Goal: Find specific page/section: Find specific page/section

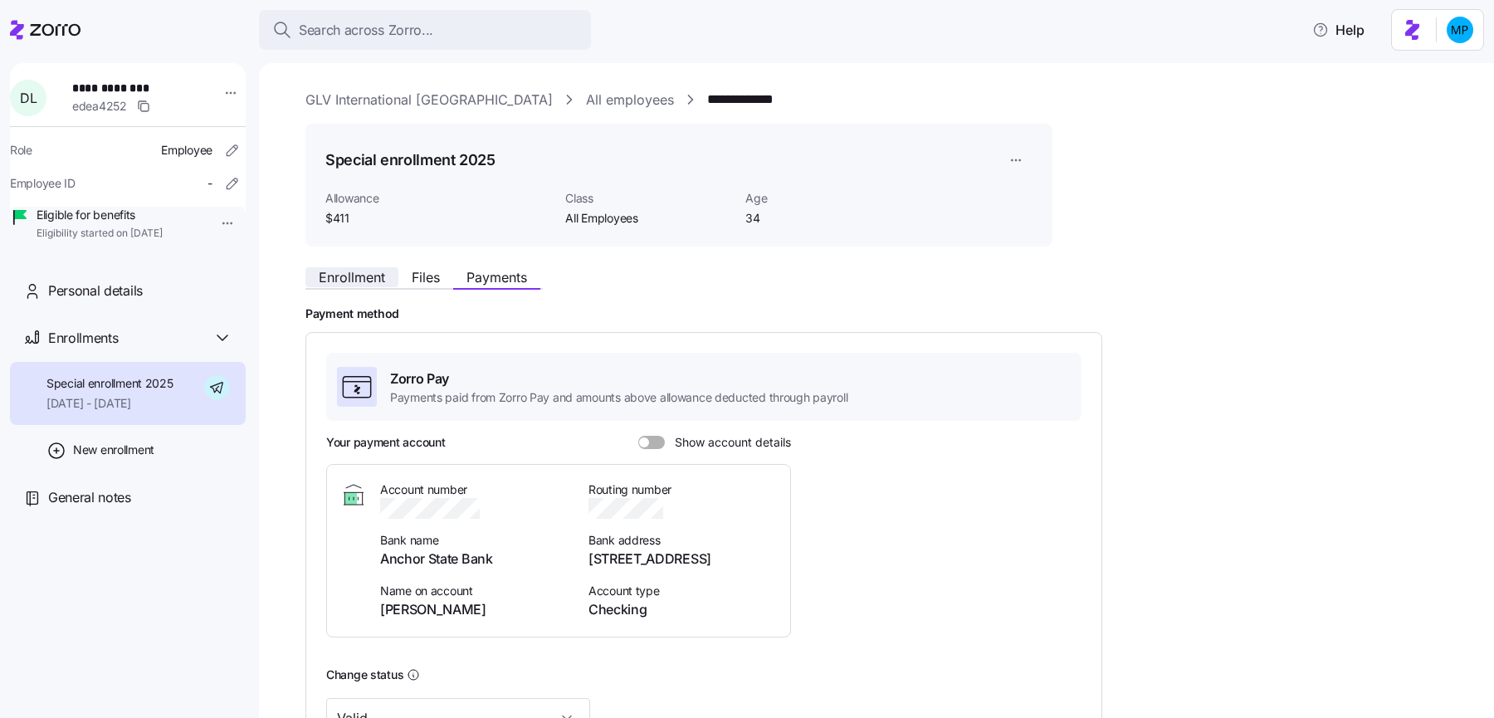
click at [335, 285] on button "Enrollment" at bounding box center [351, 277] width 93 height 20
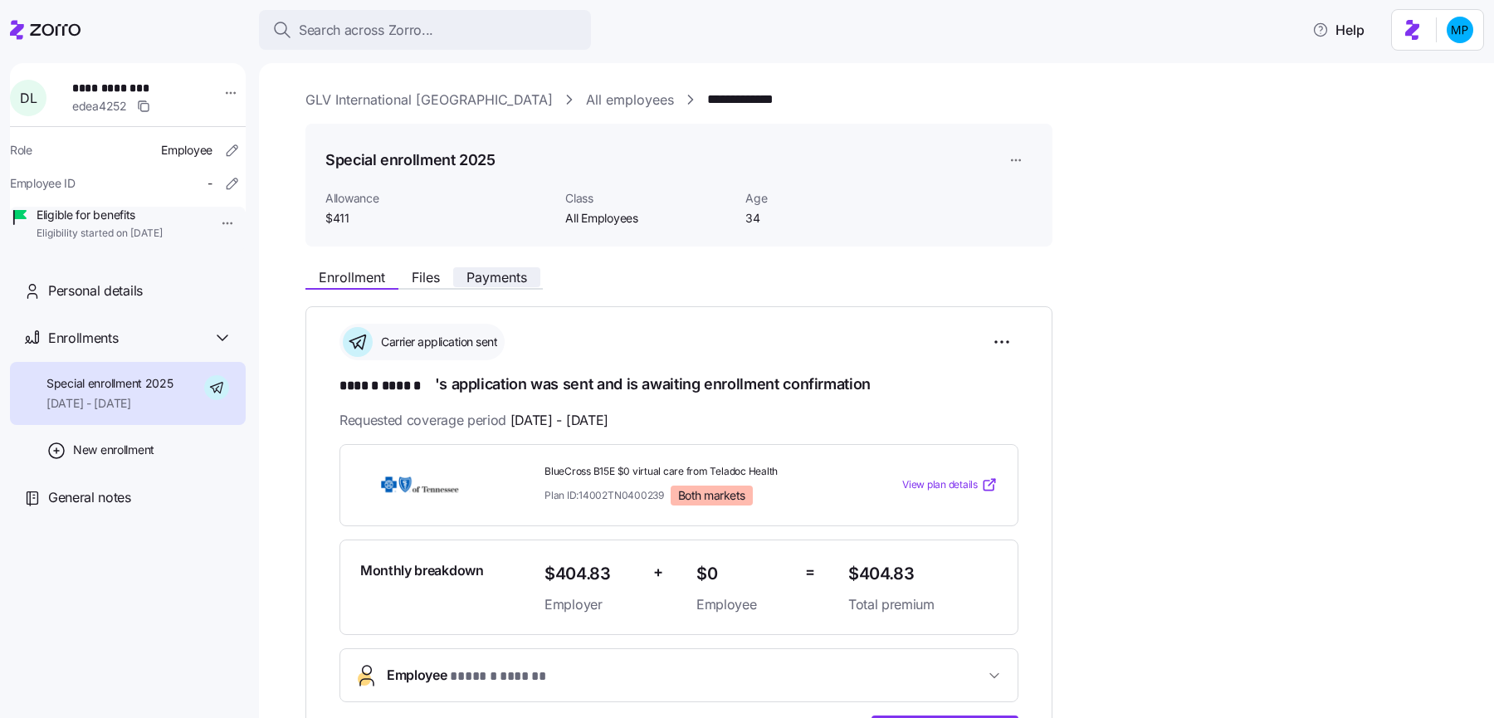
click at [503, 273] on span "Payments" at bounding box center [496, 277] width 61 height 13
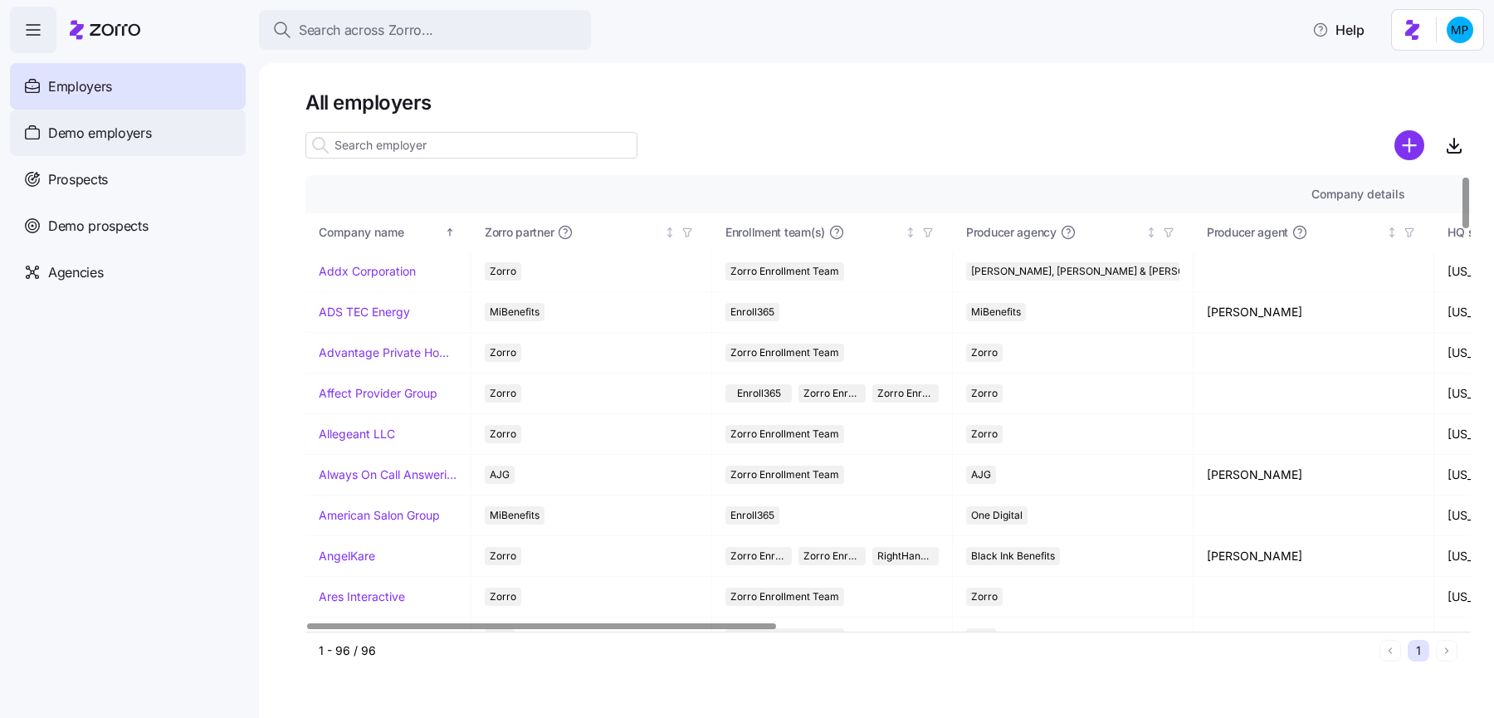
click at [193, 128] on div "Demo employers" at bounding box center [128, 133] width 236 height 46
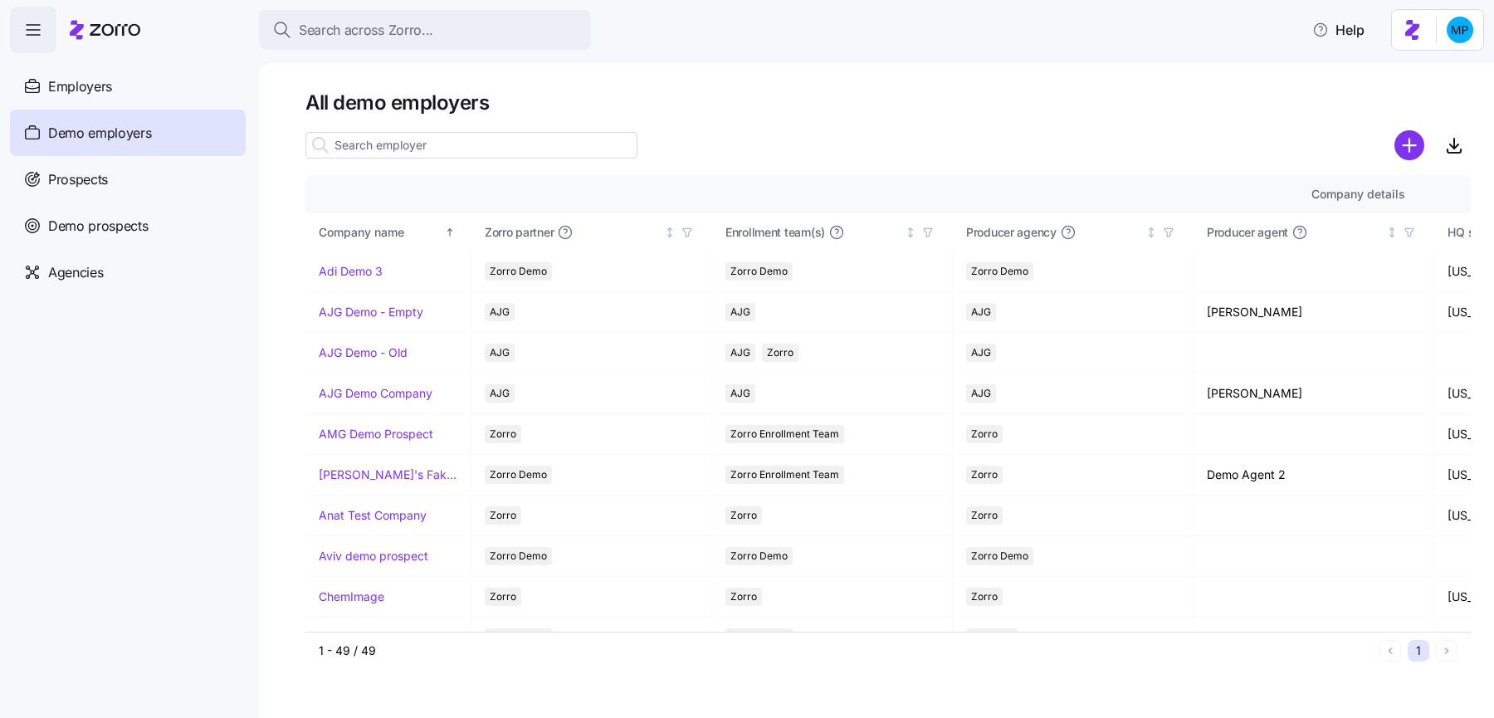
click at [463, 139] on input at bounding box center [471, 145] width 332 height 27
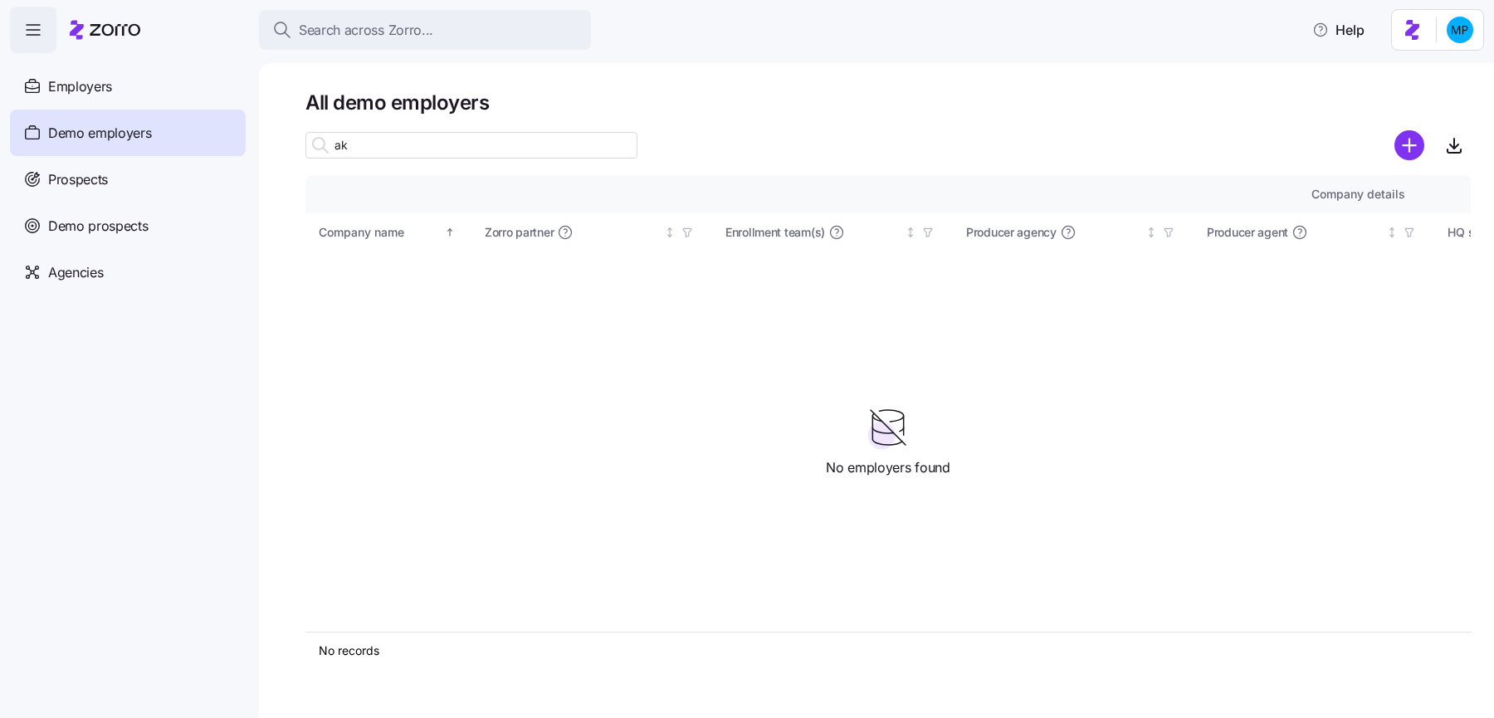
type input "a"
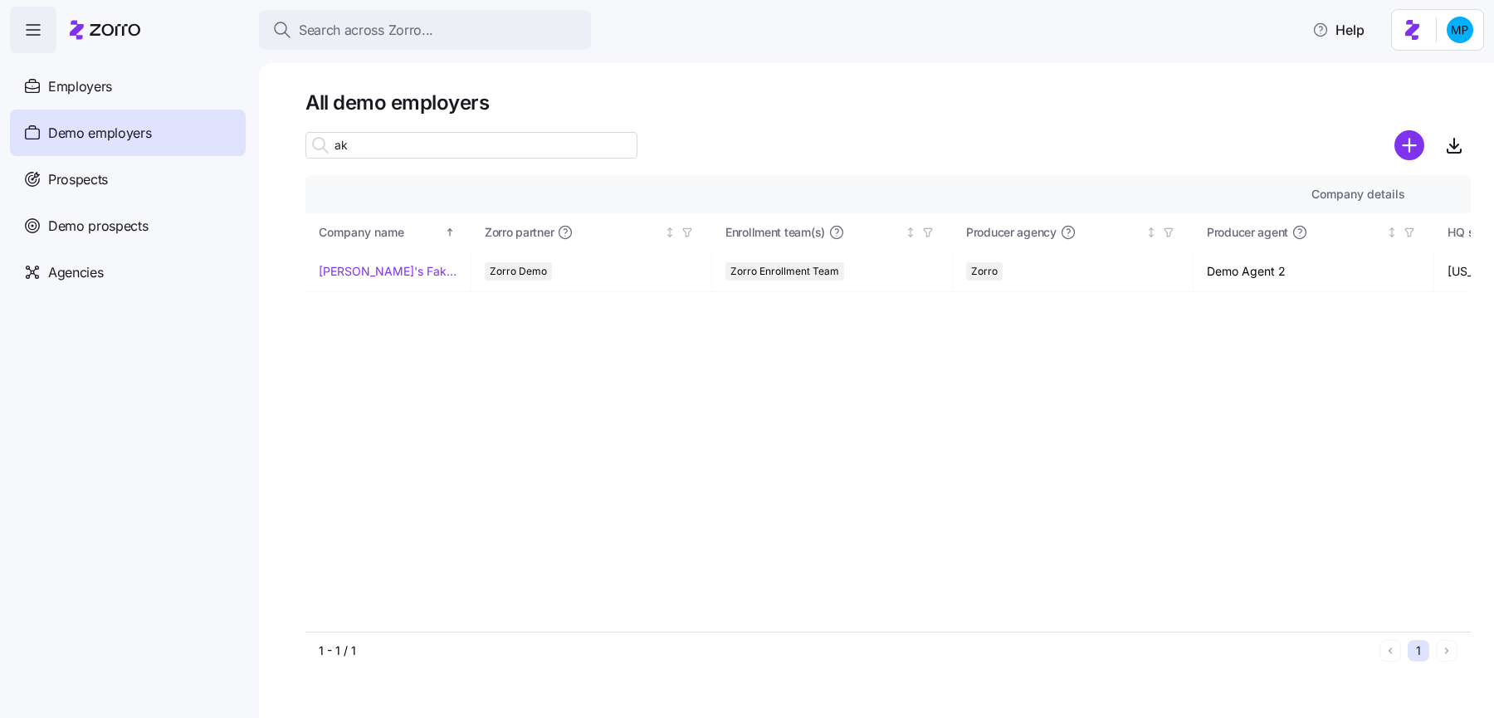
type input "a"
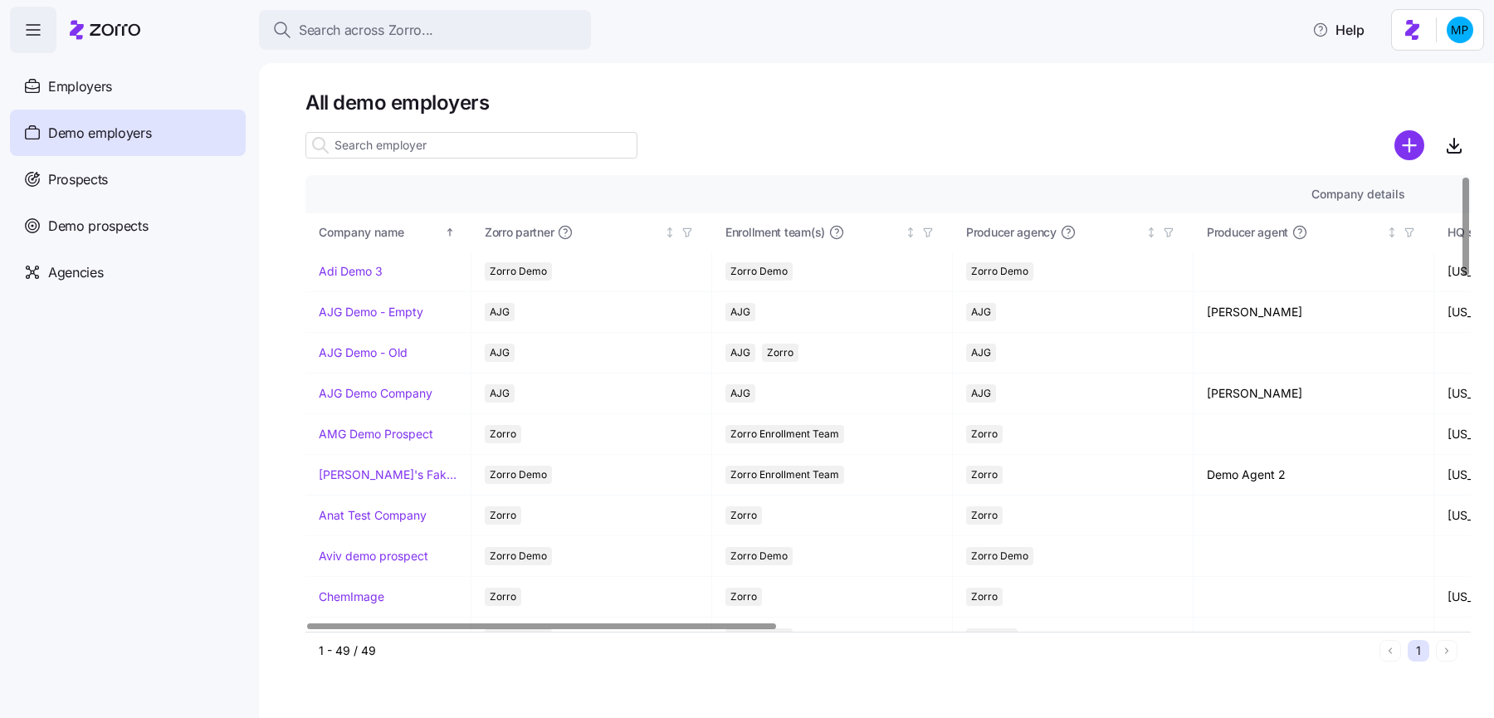
click at [449, 157] on input at bounding box center [471, 145] width 332 height 27
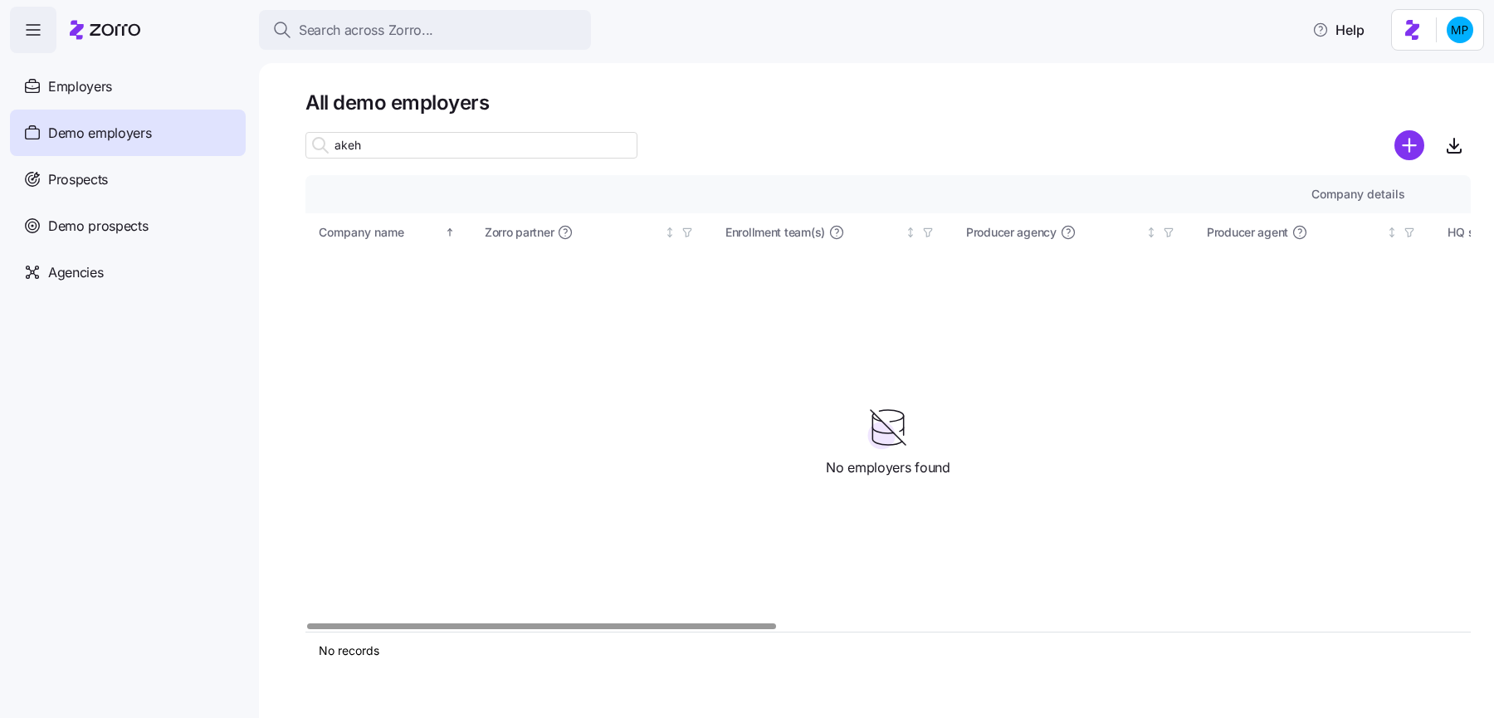
click at [378, 157] on input "akeh" at bounding box center [471, 145] width 332 height 27
type input "amer"
click at [100, 200] on div "Prospects" at bounding box center [128, 179] width 236 height 46
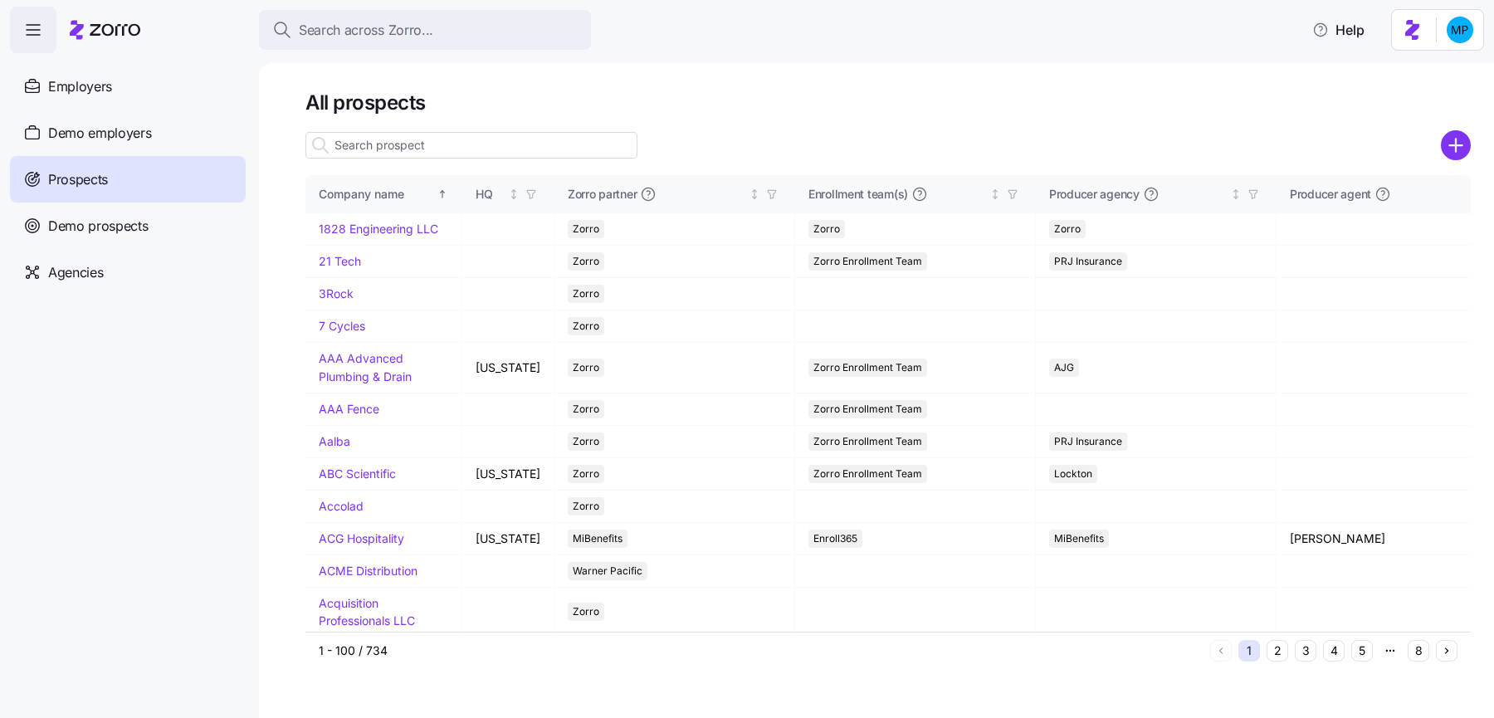
click at [403, 139] on input at bounding box center [471, 145] width 332 height 27
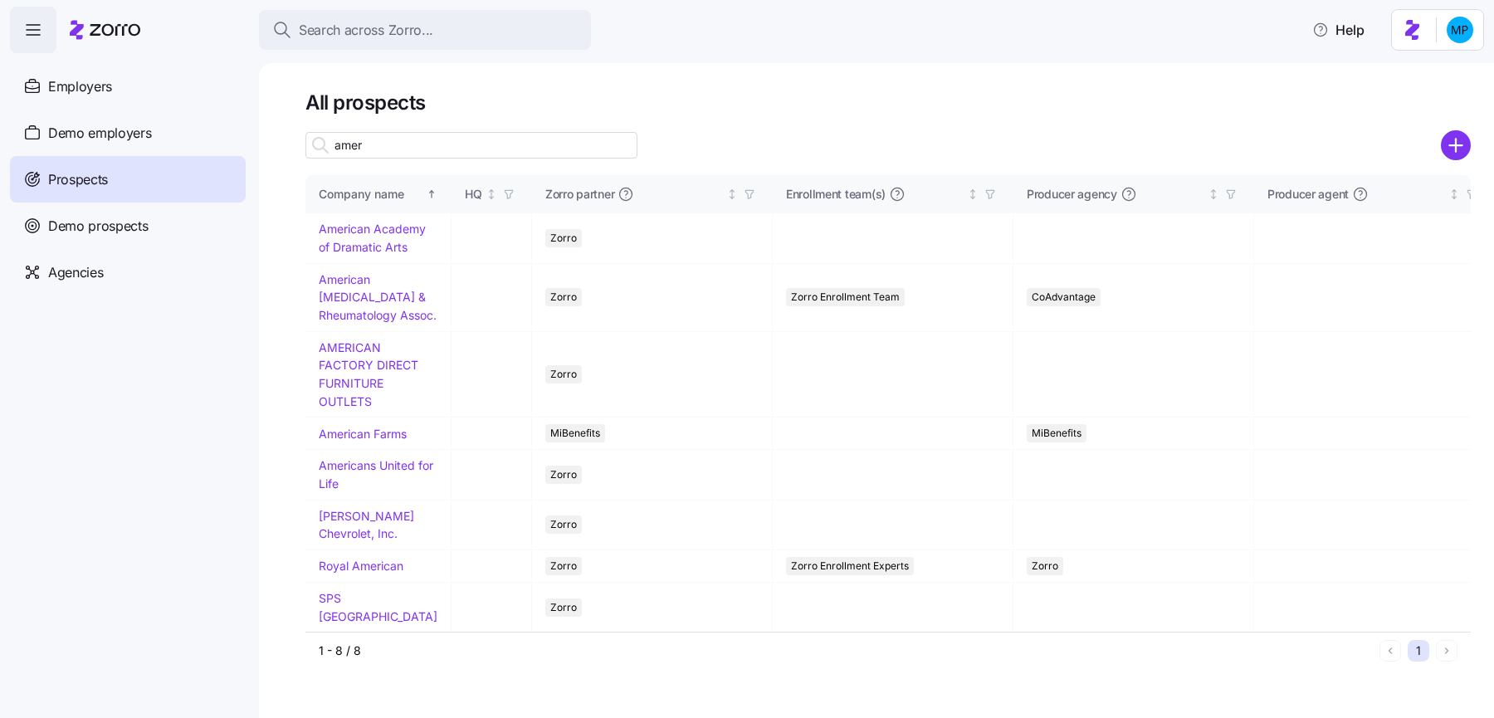
click at [376, 147] on input "amer" at bounding box center [471, 145] width 332 height 27
click at [367, 144] on input "amer" at bounding box center [471, 145] width 332 height 27
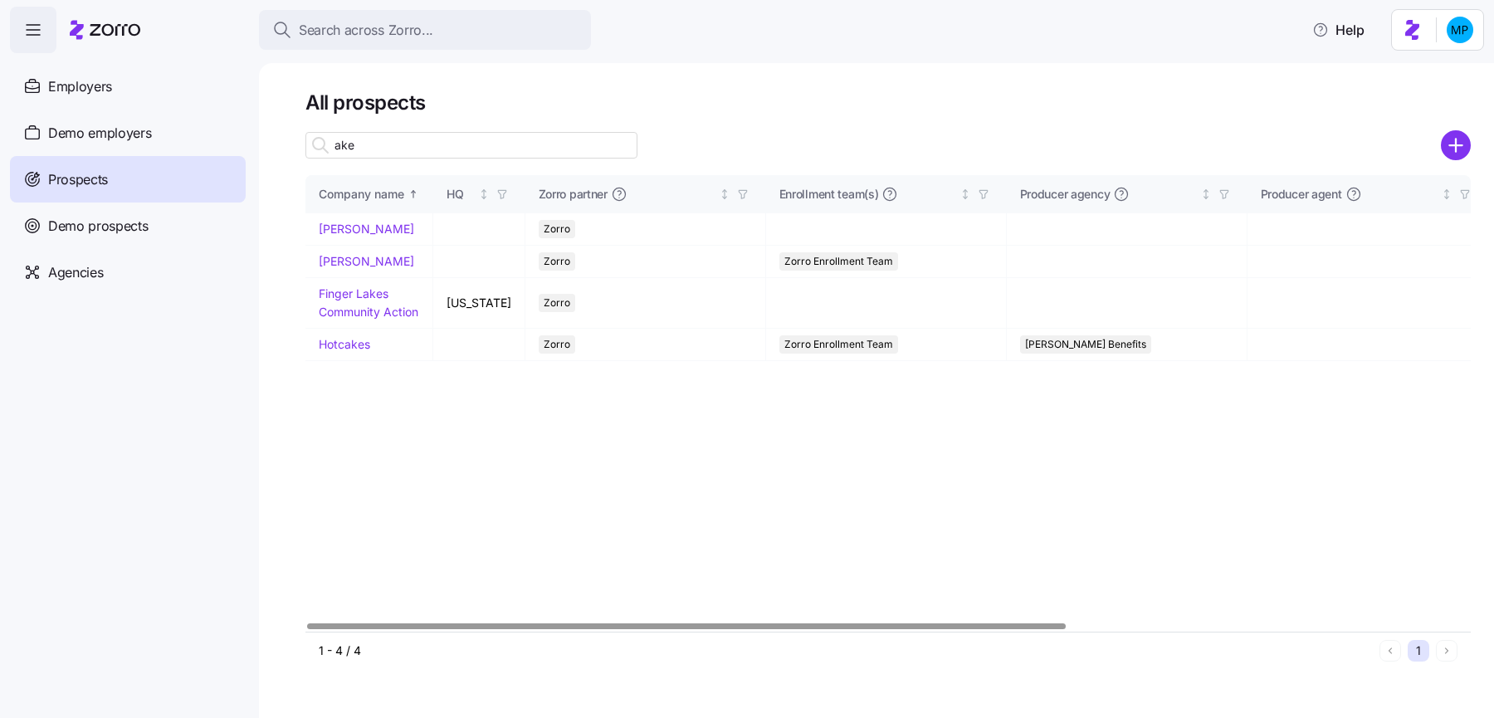
type input "ake"
